Goal: Task Accomplishment & Management: Use online tool/utility

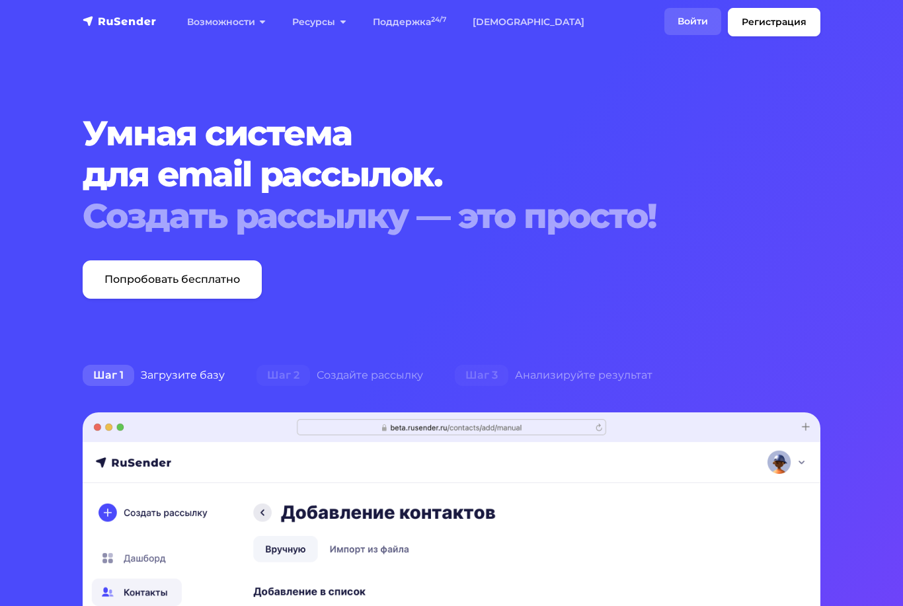
click at [696, 19] on link "Войти" at bounding box center [693, 21] width 57 height 27
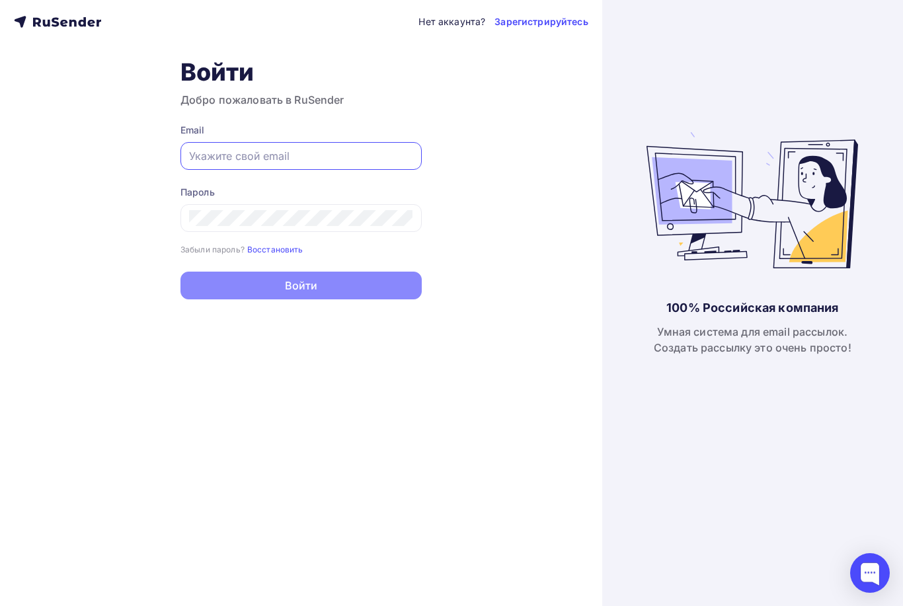
type input "nastya-smolnikova@yandex.ru"
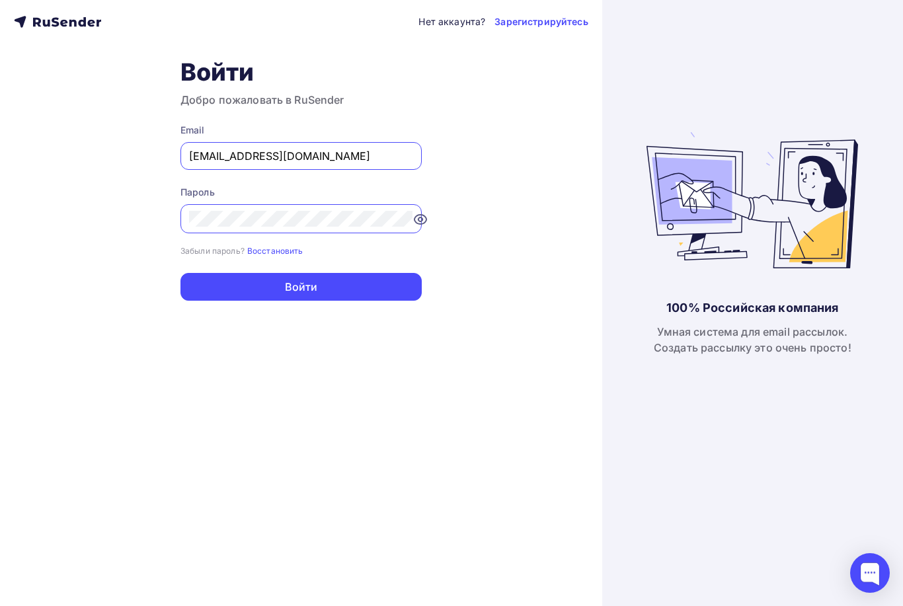
click at [301, 288] on button "Войти" at bounding box center [301, 287] width 241 height 28
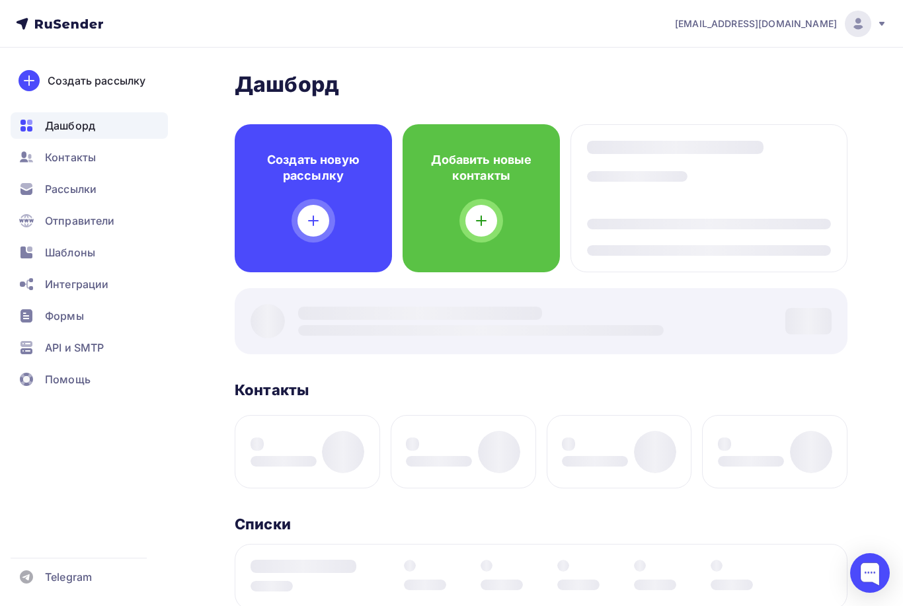
click at [333, 283] on div "Дашборд Дашборд Пару шагов, чтобы начать работу! Закрыть Выполните эти шаги, чт…" at bounding box center [541, 533] width 613 height 925
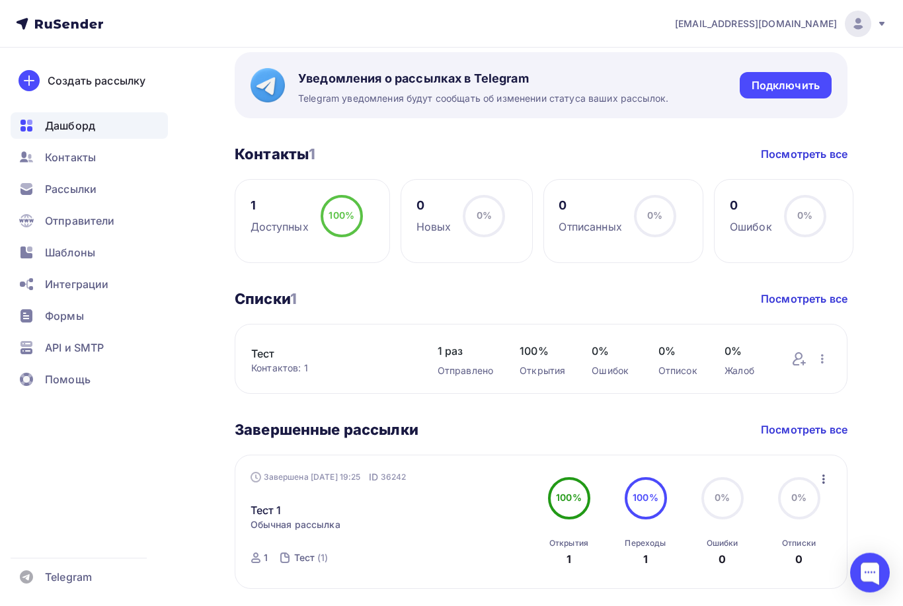
scroll to position [529, 0]
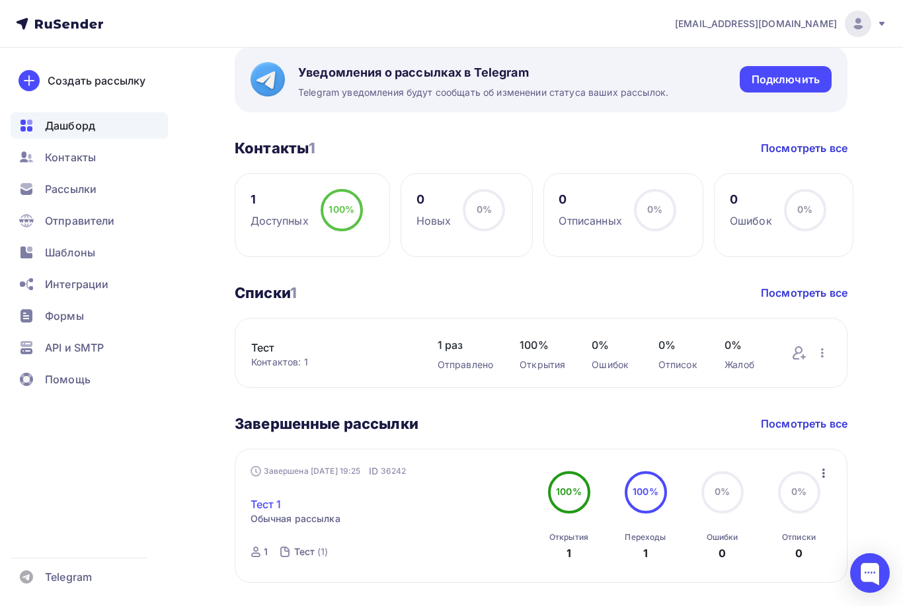
click at [267, 505] on link "Тест 1" at bounding box center [266, 505] width 31 height 16
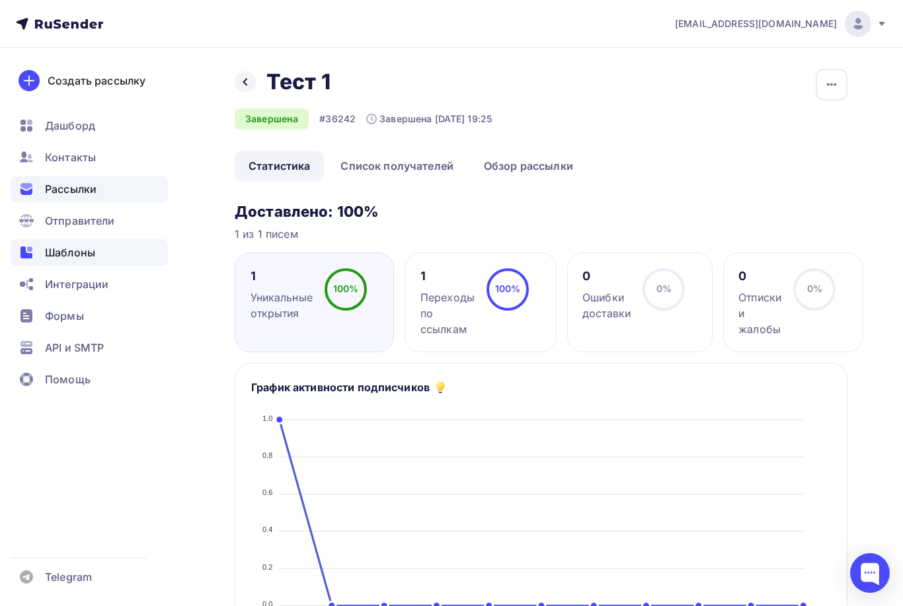
click at [67, 257] on span "Шаблоны" at bounding box center [70, 253] width 50 height 16
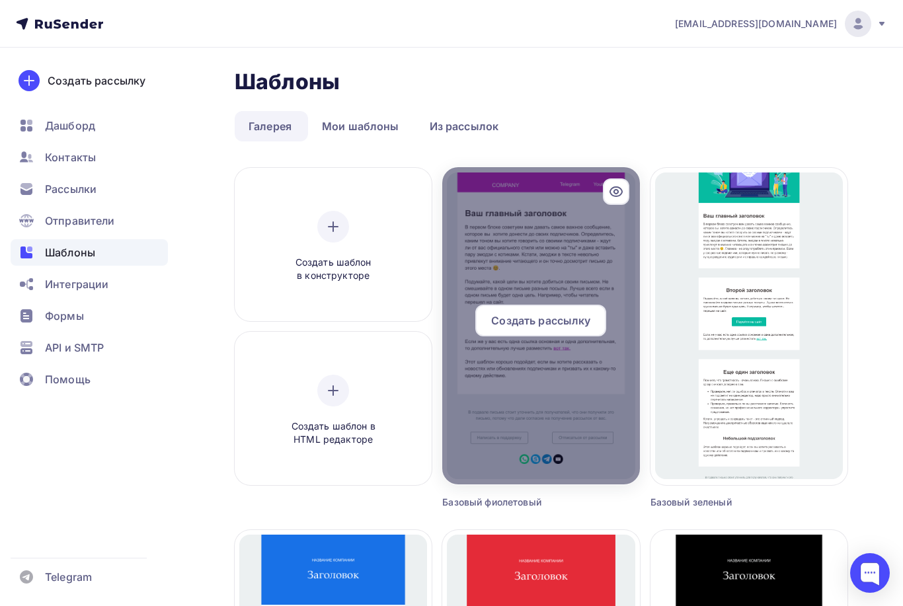
click at [489, 220] on div at bounding box center [540, 325] width 197 height 317
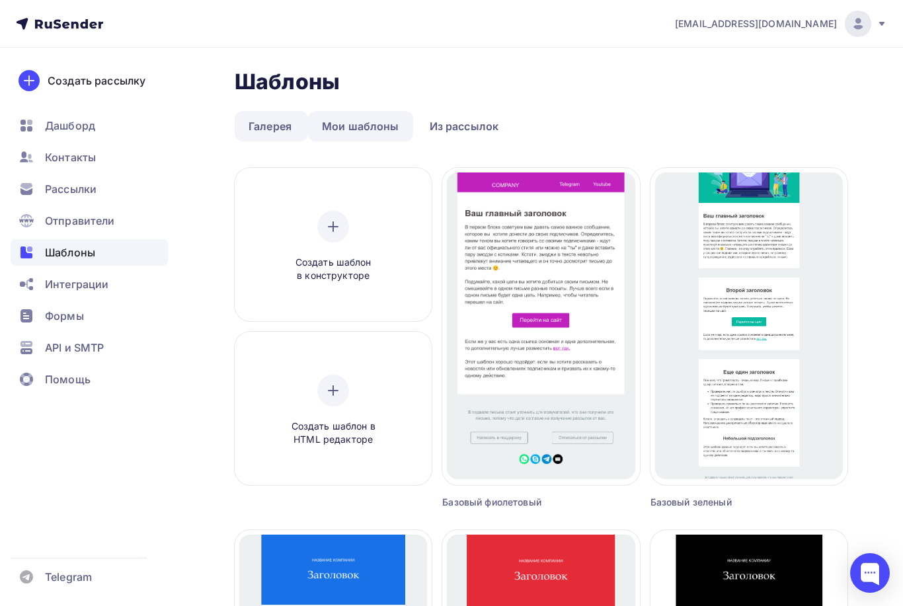
click at [352, 129] on link "Мои шаблоны" at bounding box center [360, 126] width 105 height 30
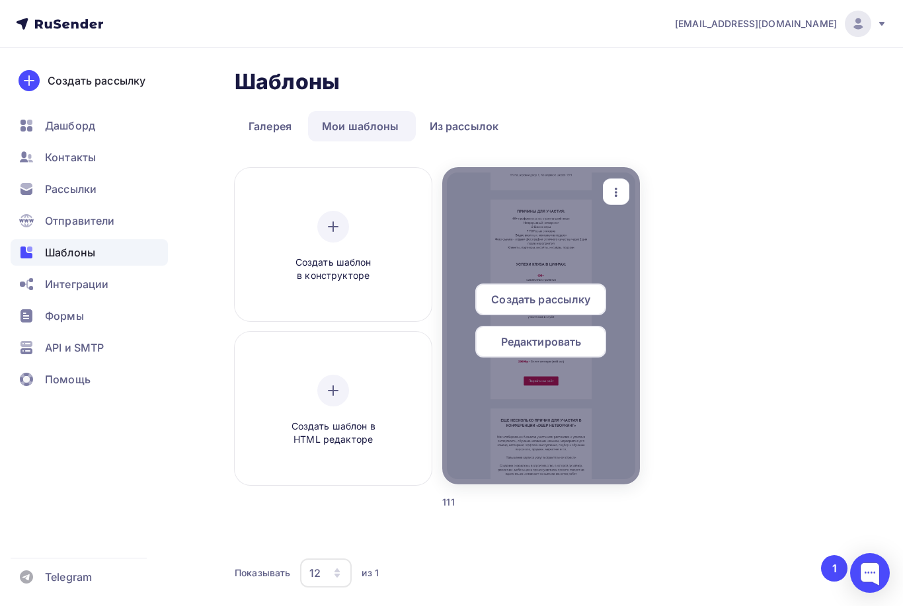
click at [499, 262] on div at bounding box center [540, 325] width 197 height 317
click at [500, 354] on div "Редактировать" at bounding box center [540, 342] width 131 height 32
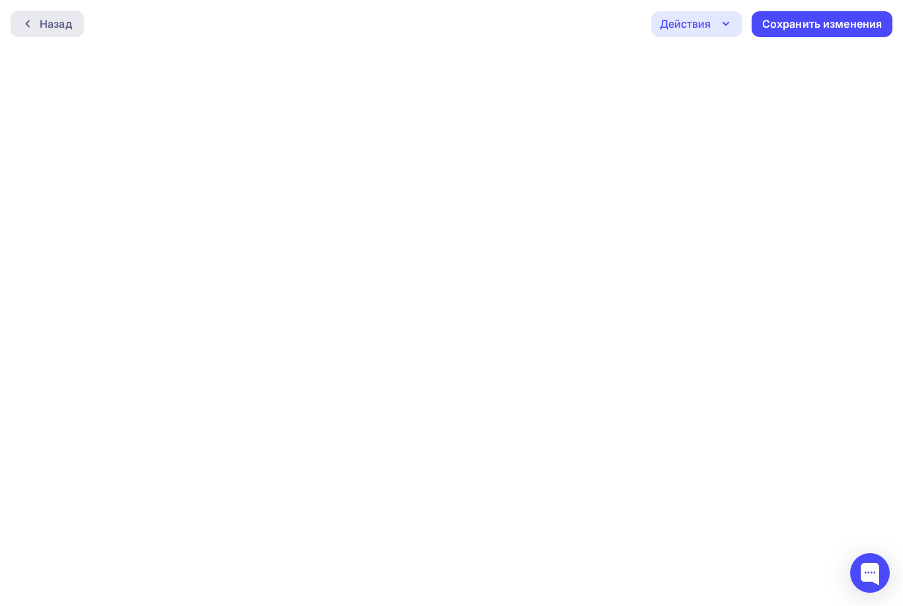
click at [42, 21] on div "Назад" at bounding box center [56, 24] width 32 height 16
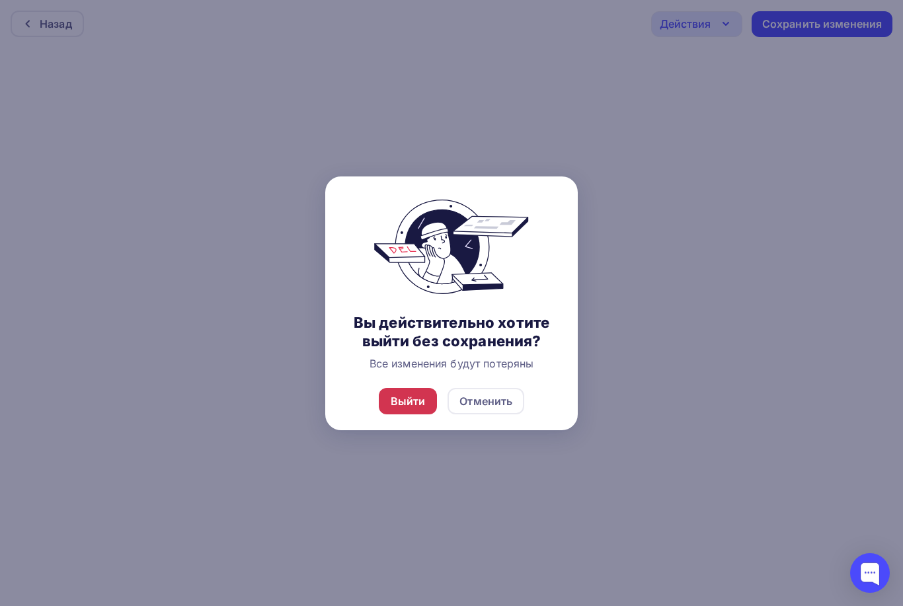
click at [412, 415] on div "Выйти" at bounding box center [408, 401] width 59 height 26
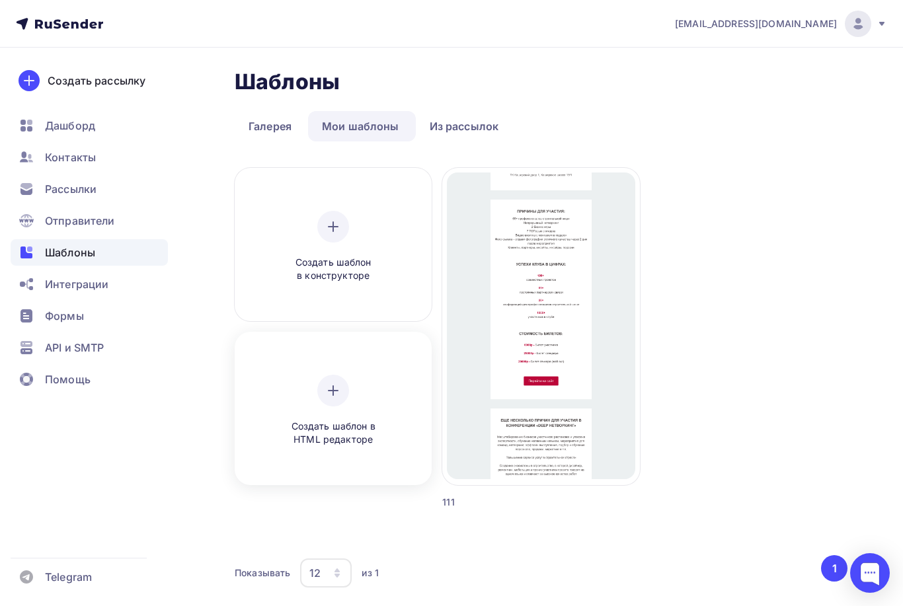
click at [350, 394] on div "Создать шаблон в HTML редакторе" at bounding box center [333, 411] width 126 height 72
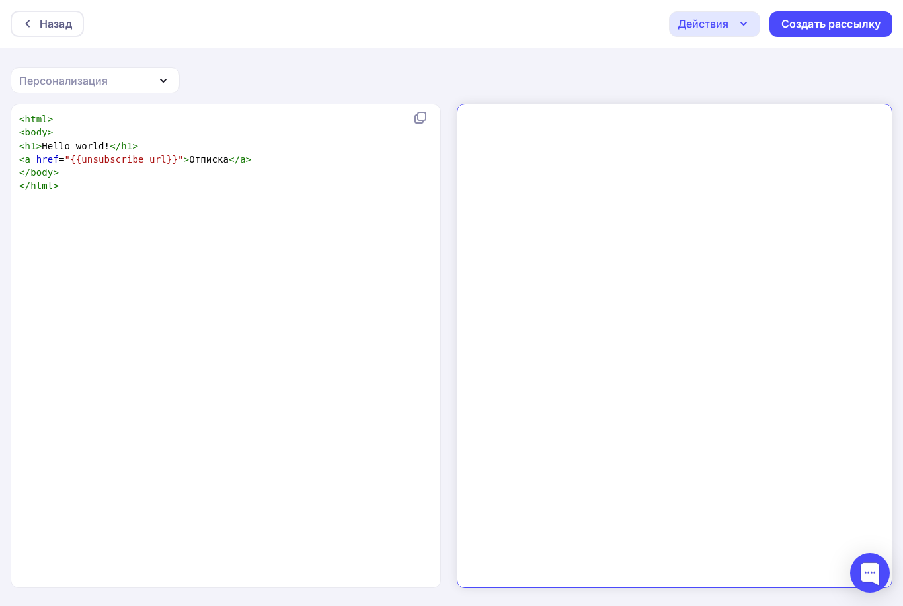
click at [315, 388] on div "xxxxxxxxxx < html > < body > < h1 > Hello world! </ h1 > < a href = "{{unsubscr…" at bounding box center [240, 363] width 446 height 506
click at [65, 17] on div "Назад" at bounding box center [56, 24] width 32 height 16
